Goal: Navigation & Orientation: Find specific page/section

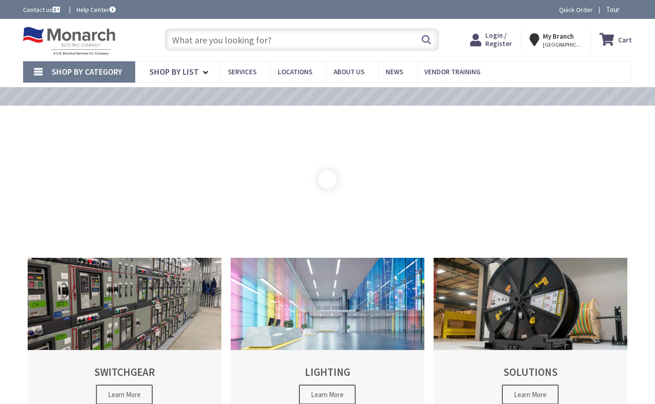
type input "[PERSON_NAME][GEOGRAPHIC_DATA][PERSON_NAME], [GEOGRAPHIC_DATA]"
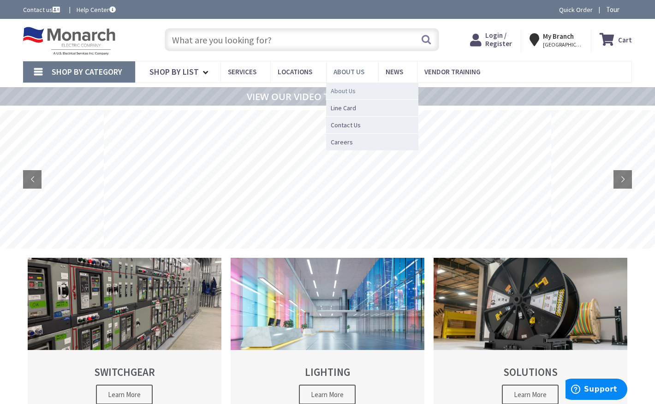
click at [358, 88] on link "About Us" at bounding box center [372, 90] width 92 height 17
